Goal: Information Seeking & Learning: Learn about a topic

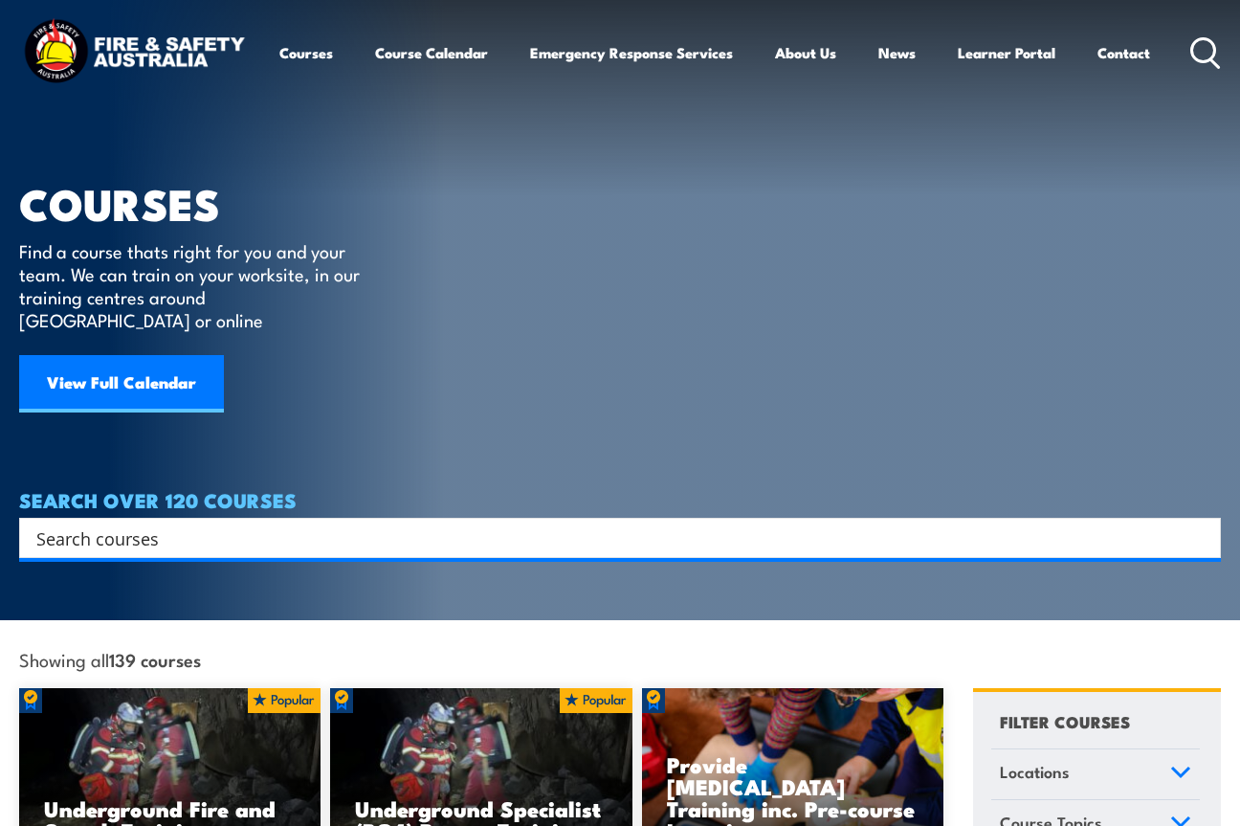
click at [173, 523] on input "Search input" at bounding box center [607, 537] width 1142 height 29
click at [1203, 48] on icon at bounding box center [1205, 53] width 31 height 32
click at [1198, 55] on icon at bounding box center [1205, 53] width 31 height 32
click at [187, 523] on input "Search input" at bounding box center [607, 537] width 1142 height 29
type input "fire hose inspection"
